Goal: Download file/media

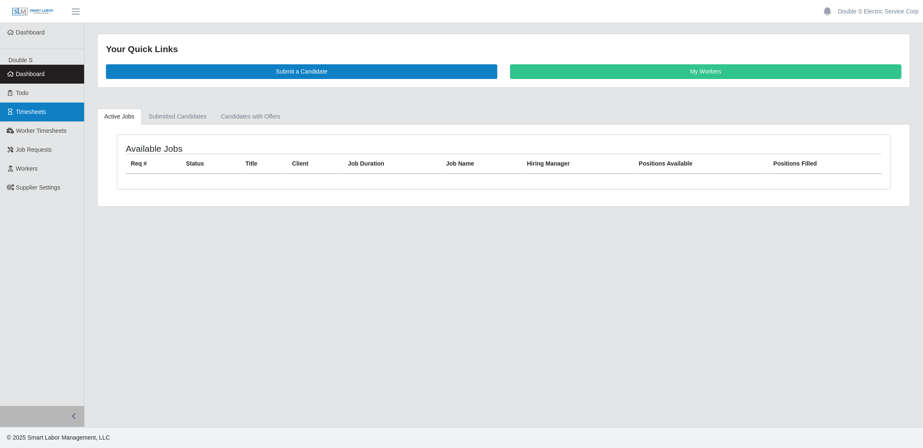
click at [42, 113] on span "Timesheets" at bounding box center [31, 111] width 30 height 7
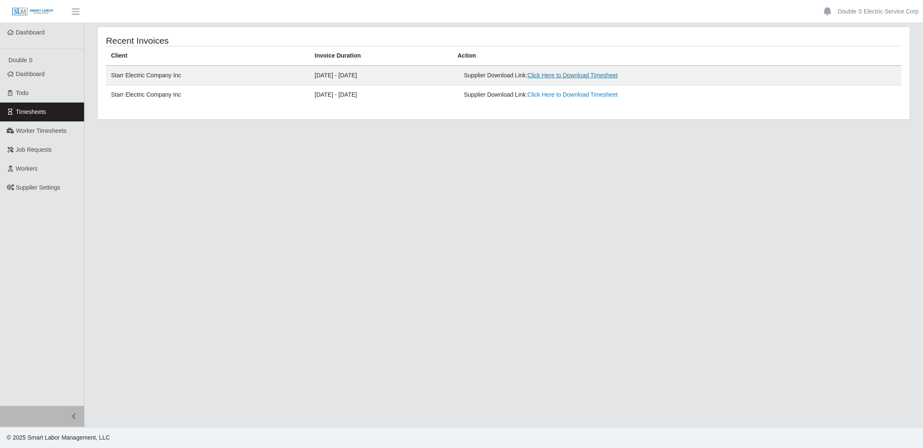
click at [569, 78] on link "Click Here to Download Timesheet" at bounding box center [572, 75] width 90 height 7
click at [681, 177] on main "Recent Invoices Client Invoice Duration Action Starr Electric Company Inc [DATE…" at bounding box center [504, 225] width 838 height 404
click at [857, 10] on link "Double S Electric Service Corp" at bounding box center [878, 11] width 81 height 9
click at [855, 56] on icon at bounding box center [855, 58] width 8 height 6
